Goal: Task Accomplishment & Management: Use online tool/utility

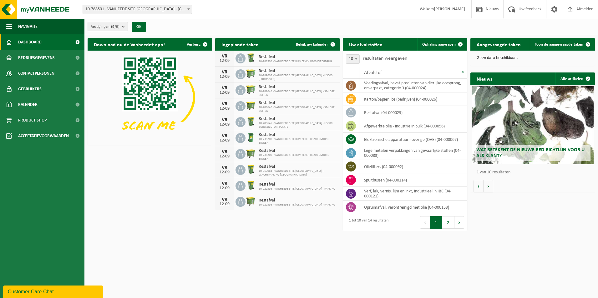
click at [323, 23] on div "Vestigingen (9/9) Alles selecteren Alles deselecteren Actieve selecteren VANHEE…" at bounding box center [340, 27] width 513 height 16
click at [311, 41] on link "Bekijk uw kalender" at bounding box center [315, 44] width 48 height 13
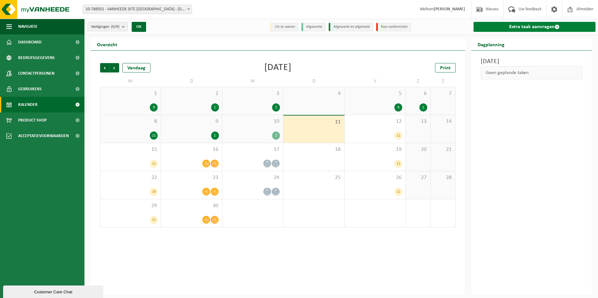
click at [528, 26] on link "Extra taak aanvragen" at bounding box center [534, 27] width 122 height 10
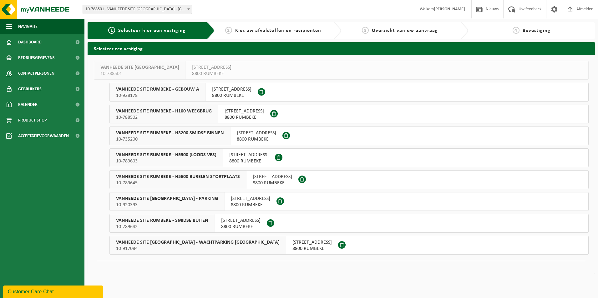
click at [193, 134] on span "VANHEEDE SITE RUMBEKE - H3200 SMIDSE BINNEN" at bounding box center [170, 133] width 108 height 6
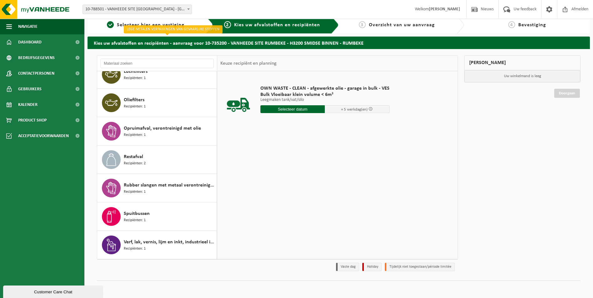
scroll to position [7, 0]
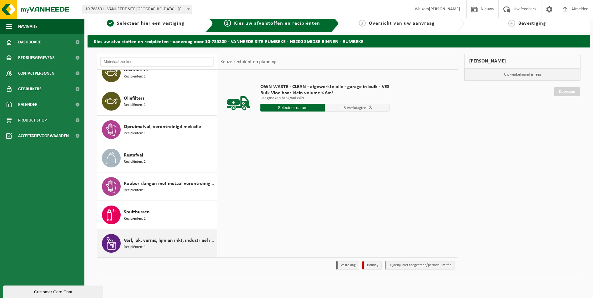
click at [167, 243] on span "Verf, lak, vernis, lijm en inkt, industrieel in IBC" at bounding box center [169, 241] width 91 height 8
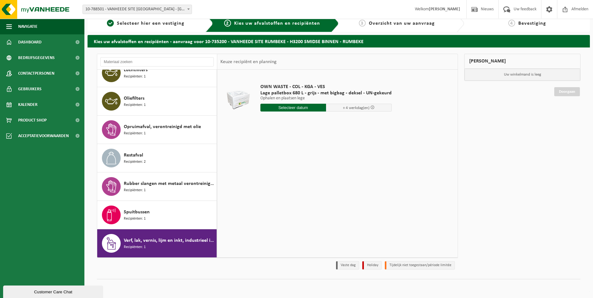
click at [317, 108] on input "text" at bounding box center [293, 108] width 66 height 8
click at [267, 166] on div "15" at bounding box center [266, 163] width 11 height 10
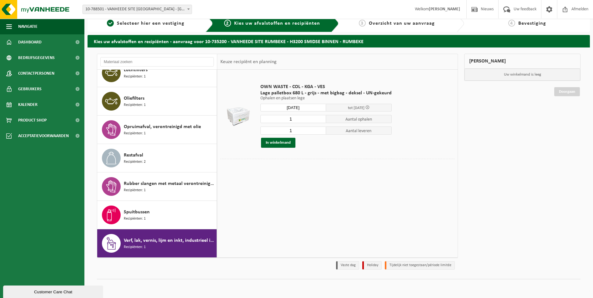
type input "Van 2025-09-15"
click at [284, 144] on button "In winkelmand" at bounding box center [278, 143] width 34 height 10
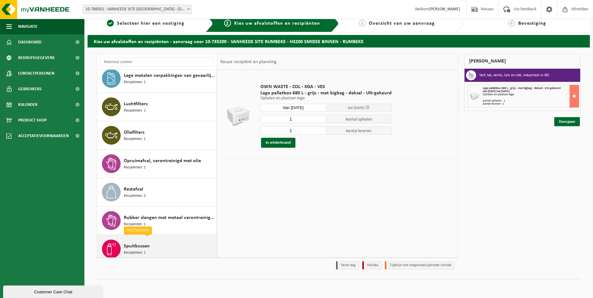
scroll to position [91, 0]
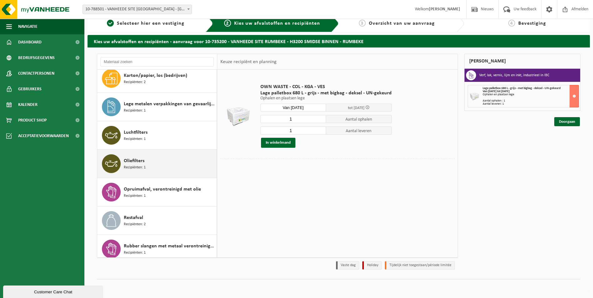
click at [167, 156] on div "Oliefilters Recipiënten: 1" at bounding box center [169, 163] width 91 height 19
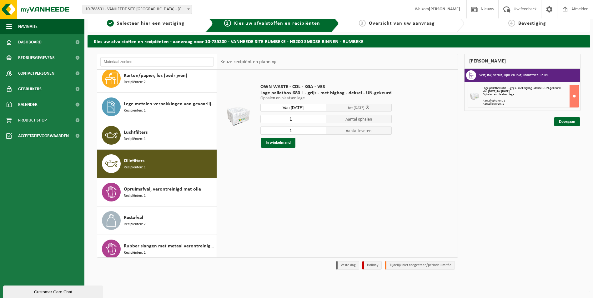
scroll to position [153, 0]
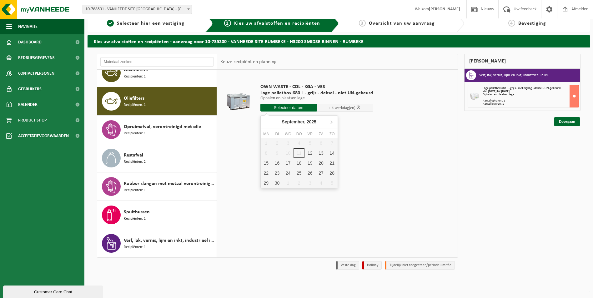
click at [296, 110] on input "text" at bounding box center [288, 108] width 57 height 8
click at [269, 162] on div "15" at bounding box center [266, 163] width 11 height 10
type input "Van 2025-09-15"
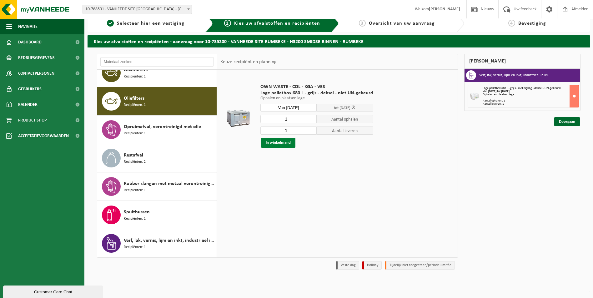
click at [277, 143] on button "In winkelmand" at bounding box center [278, 143] width 34 height 10
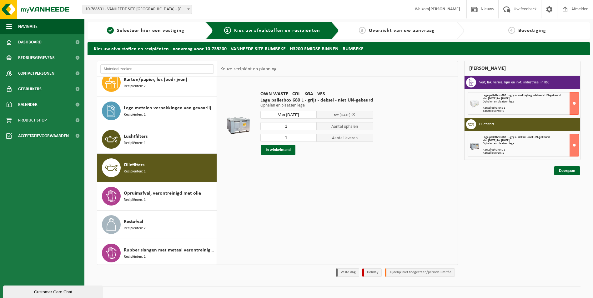
scroll to position [125, 0]
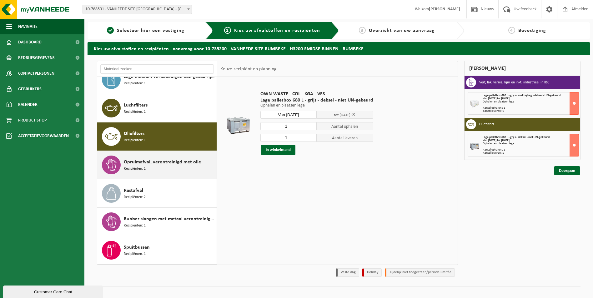
click at [192, 168] on div "Opruimafval, verontreinigd met olie Recipiënten: 1" at bounding box center [169, 165] width 91 height 19
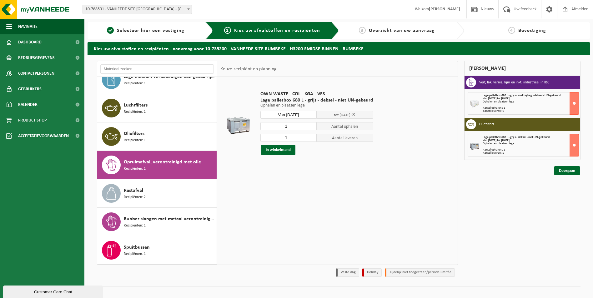
scroll to position [153, 0]
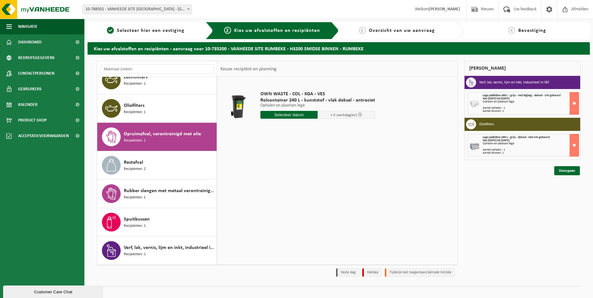
click at [283, 117] on input "text" at bounding box center [289, 115] width 58 height 8
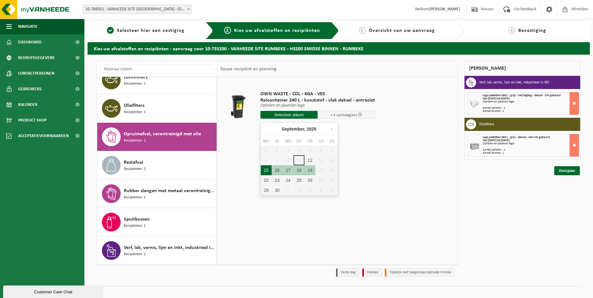
click at [264, 169] on div "15" at bounding box center [266, 170] width 11 height 10
type input "Van 2025-09-15"
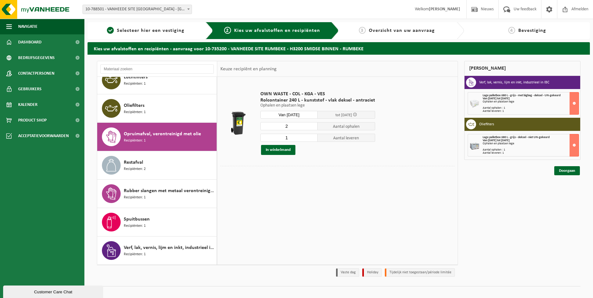
type input "2"
click at [311, 125] on input "2" at bounding box center [289, 126] width 58 height 8
type input "2"
click at [311, 136] on input "2" at bounding box center [289, 138] width 58 height 8
click at [287, 151] on button "In winkelmand" at bounding box center [278, 150] width 34 height 10
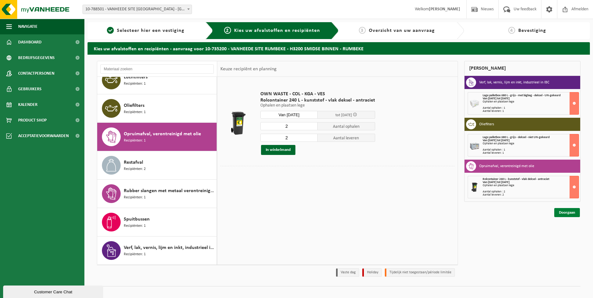
click at [569, 213] on link "Doorgaan" at bounding box center [567, 212] width 26 height 9
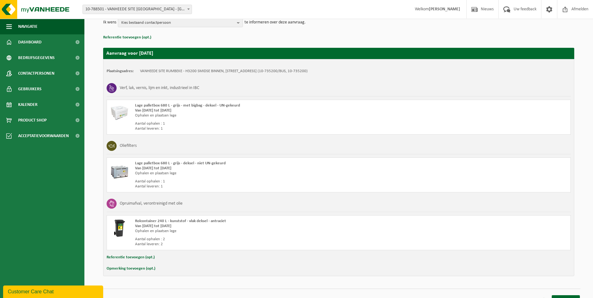
scroll to position [91, 0]
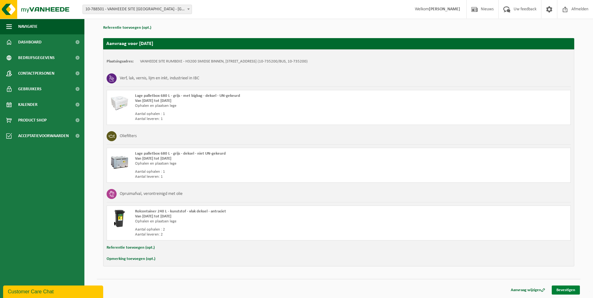
click at [561, 289] on link "Bevestigen" at bounding box center [566, 290] width 28 height 9
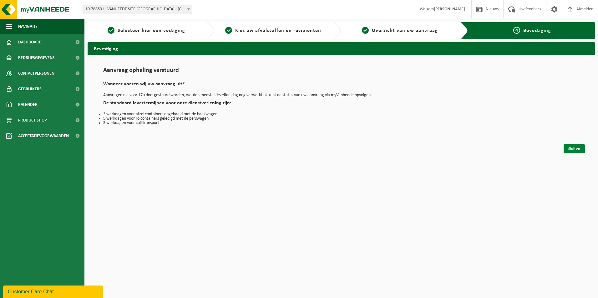
click at [577, 149] on link "Sluiten" at bounding box center [573, 148] width 21 height 9
